Goal: Task Accomplishment & Management: Manage account settings

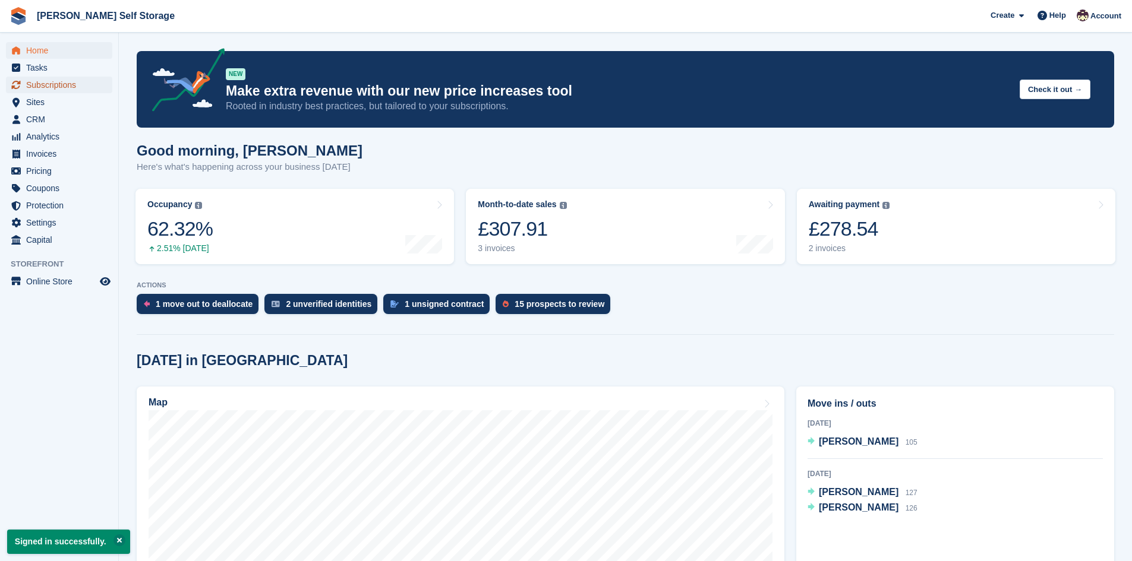
click at [49, 86] on span "Subscriptions" at bounding box center [61, 85] width 71 height 17
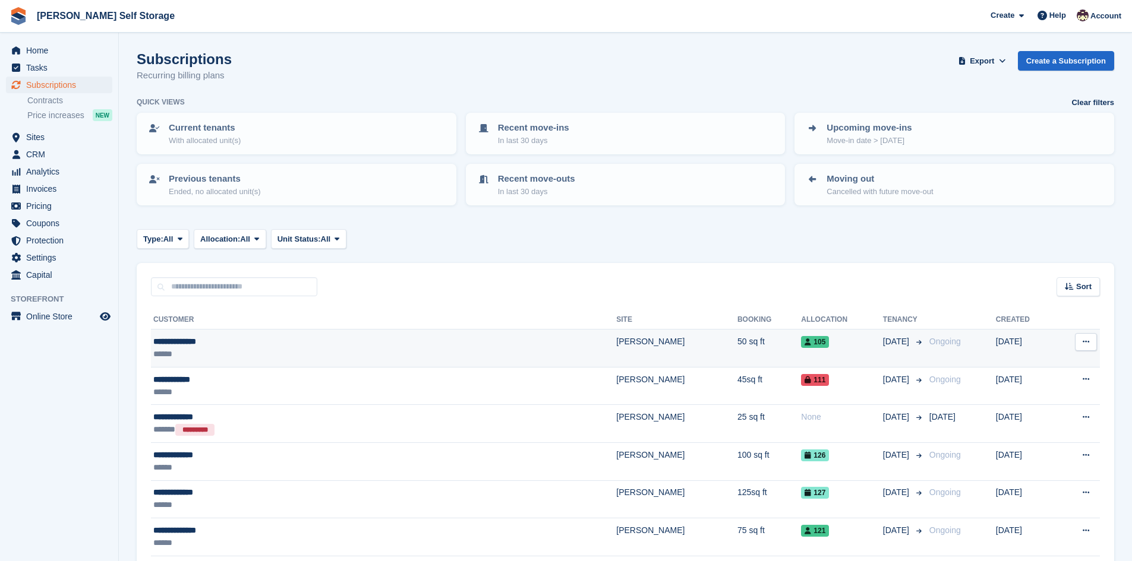
click at [179, 339] on div "**********" at bounding box center [283, 342] width 261 height 12
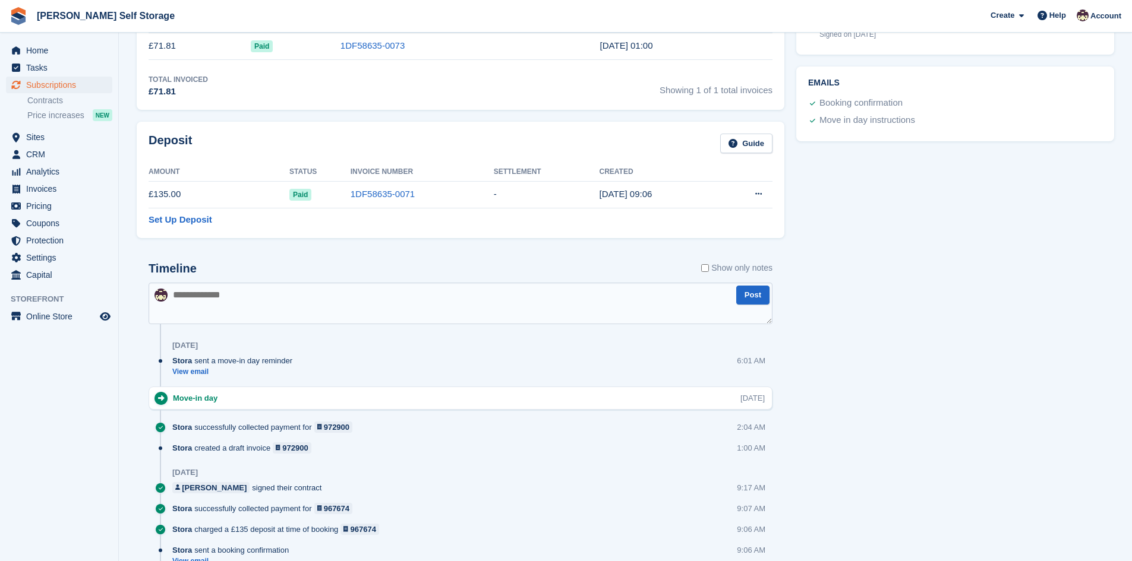
scroll to position [521, 0]
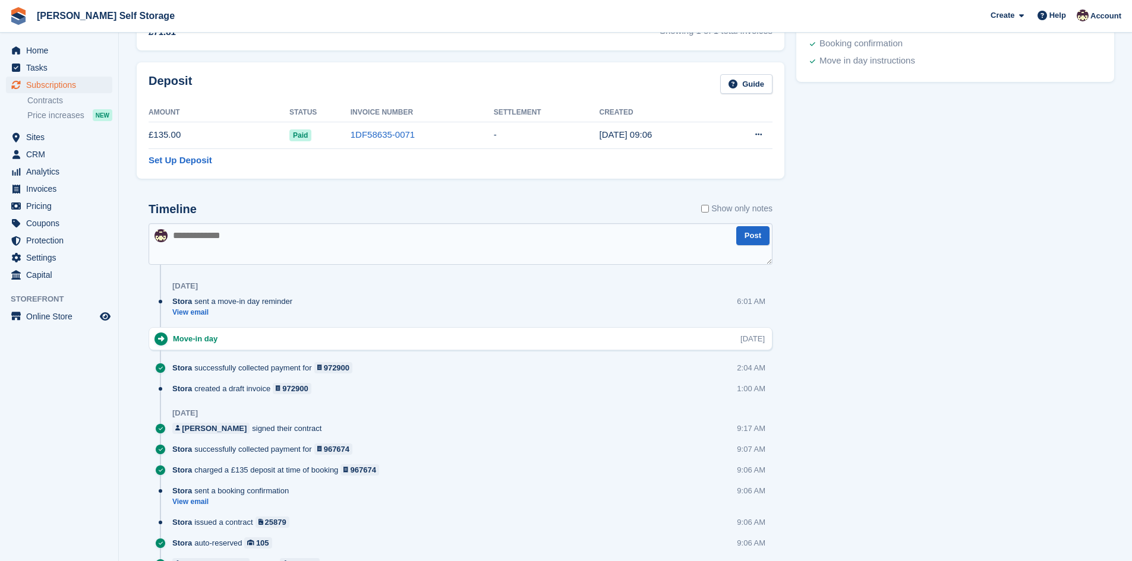
click at [221, 370] on div "Stora successfully collected payment for 972900" at bounding box center [265, 367] width 186 height 11
click at [232, 391] on div "Stora created a draft invoice 972900" at bounding box center [244, 388] width 145 height 11
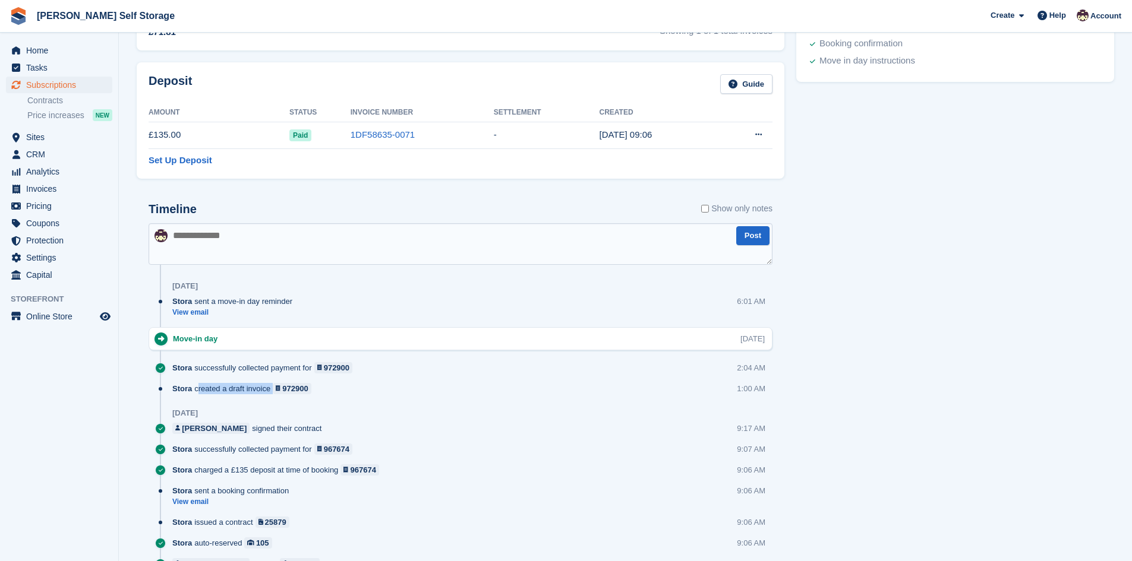
click at [232, 391] on div "Stora created a draft invoice 972900" at bounding box center [244, 388] width 145 height 11
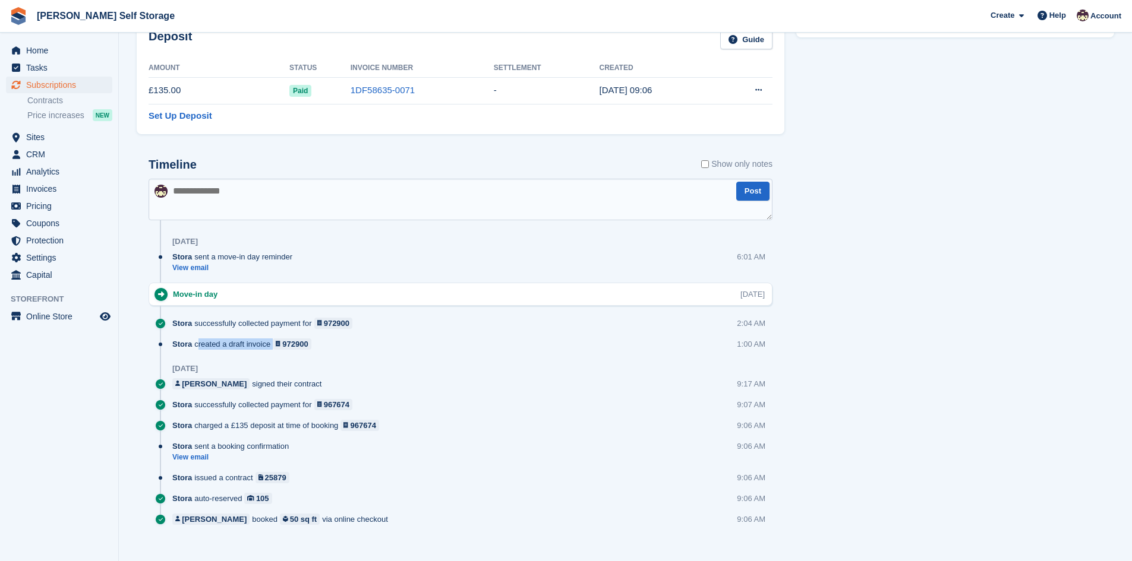
scroll to position [580, 0]
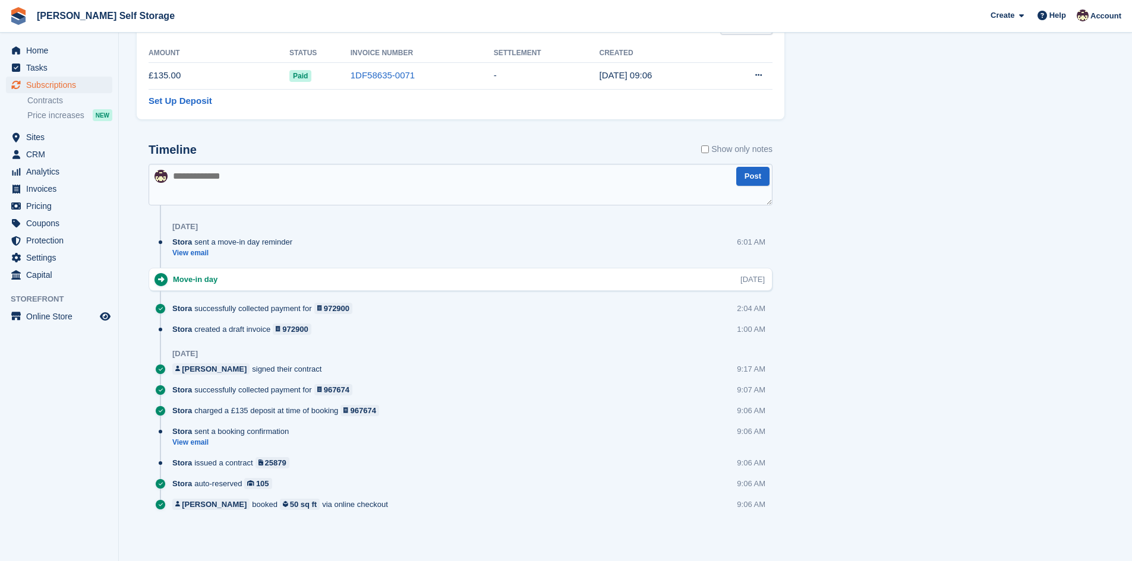
click at [215, 411] on div "Stora charged a £135 deposit at time of booking 967674" at bounding box center [278, 410] width 213 height 11
click at [39, 191] on span "Invoices" at bounding box center [61, 189] width 71 height 17
